Goal: Task Accomplishment & Management: Use online tool/utility

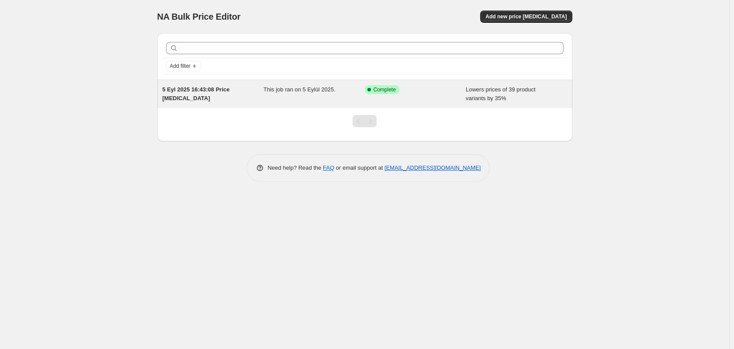
click at [450, 90] on div "Success Complete Complete" at bounding box center [409, 89] width 88 height 9
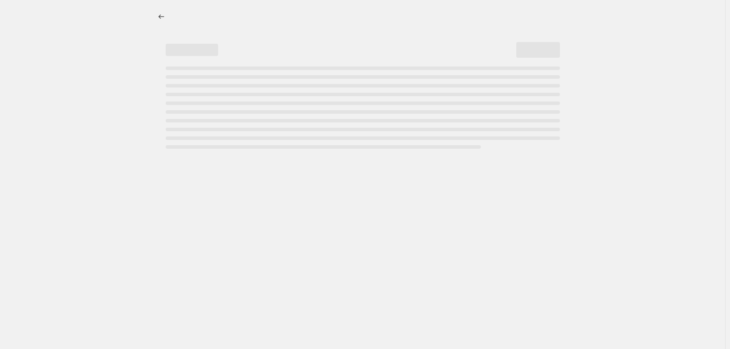
select select "percentage"
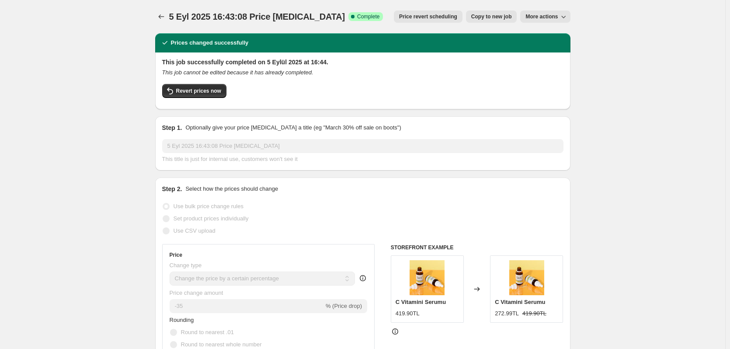
click at [568, 15] on icon "button" at bounding box center [563, 16] width 9 height 9
drag, startPoint x: 427, startPoint y: 14, endPoint x: 473, endPoint y: 19, distance: 47.0
click at [473, 19] on div "5 Eyl 2025 16:43:08 Price change job. This page is ready 5 Eyl 2025 16:43:08 Pr…" at bounding box center [362, 16] width 415 height 33
